Goal: Task Accomplishment & Management: Use online tool/utility

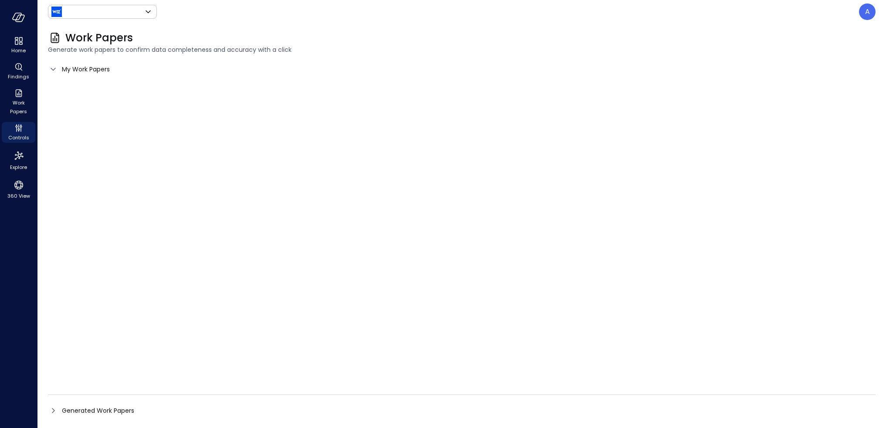
type input "******"
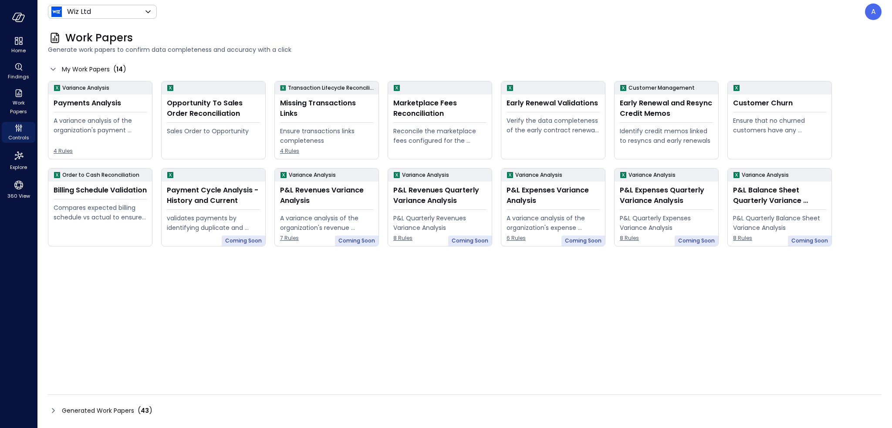
click at [134, 409] on div "Generated Work Papers ( 43 )" at bounding box center [107, 411] width 91 height 10
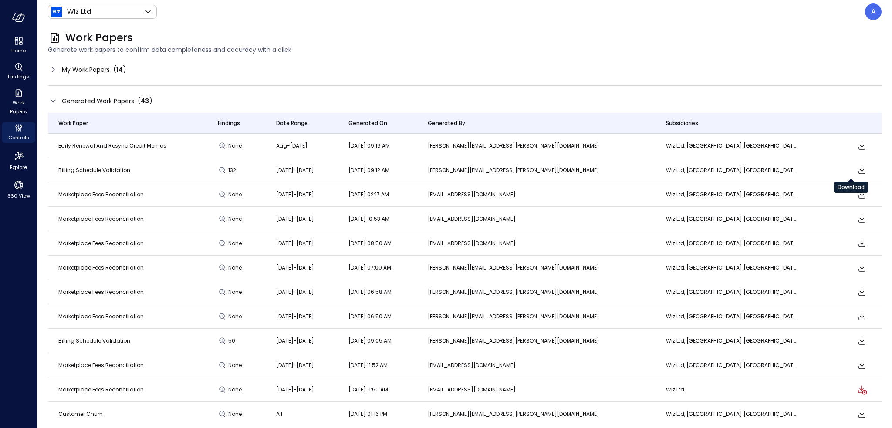
click at [857, 168] on icon "Download" at bounding box center [862, 170] width 10 height 10
click at [834, 77] on div "My Work Papers ( 14 ) Generated Work Papers ( 43 ) Work Paper Findings Date Ran…" at bounding box center [465, 240] width 834 height 355
